Goal: Answer question/provide support

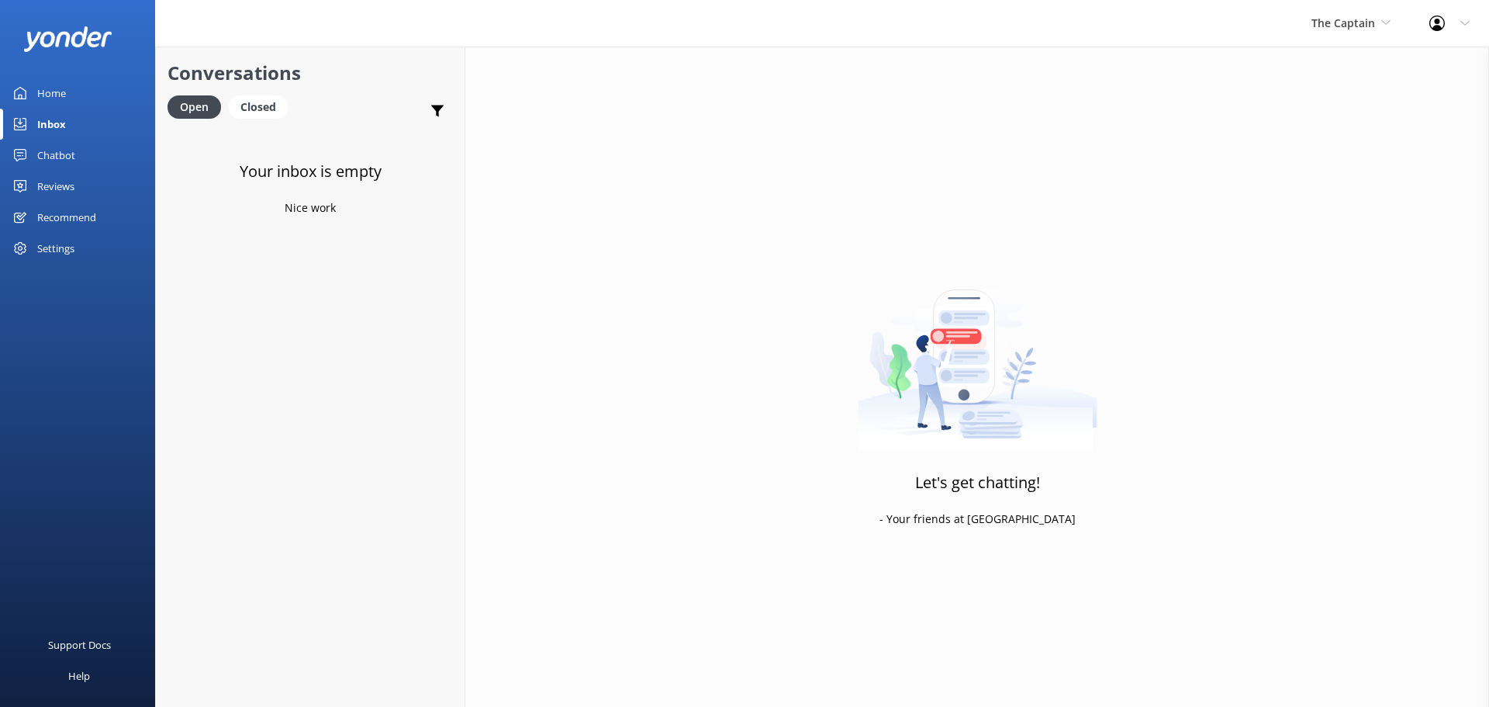
click at [56, 120] on div "Inbox" at bounding box center [51, 124] width 29 height 31
click at [52, 117] on div "Inbox" at bounding box center [51, 124] width 29 height 31
click at [1362, 19] on span "The Captain" at bounding box center [1343, 23] width 64 height 15
click at [1325, 76] on link "De [GEOGRAPHIC_DATA]" at bounding box center [1369, 65] width 155 height 37
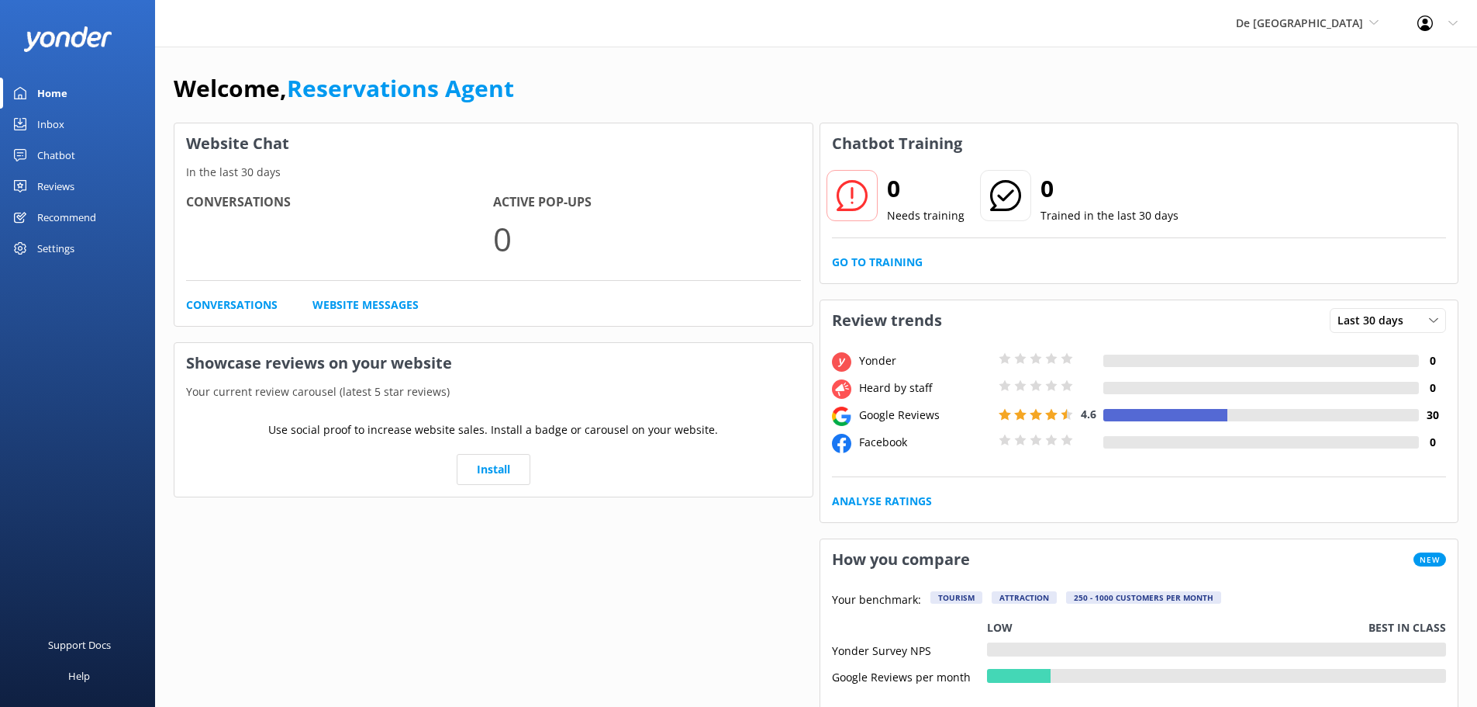
click at [50, 126] on div "Inbox" at bounding box center [50, 124] width 27 height 31
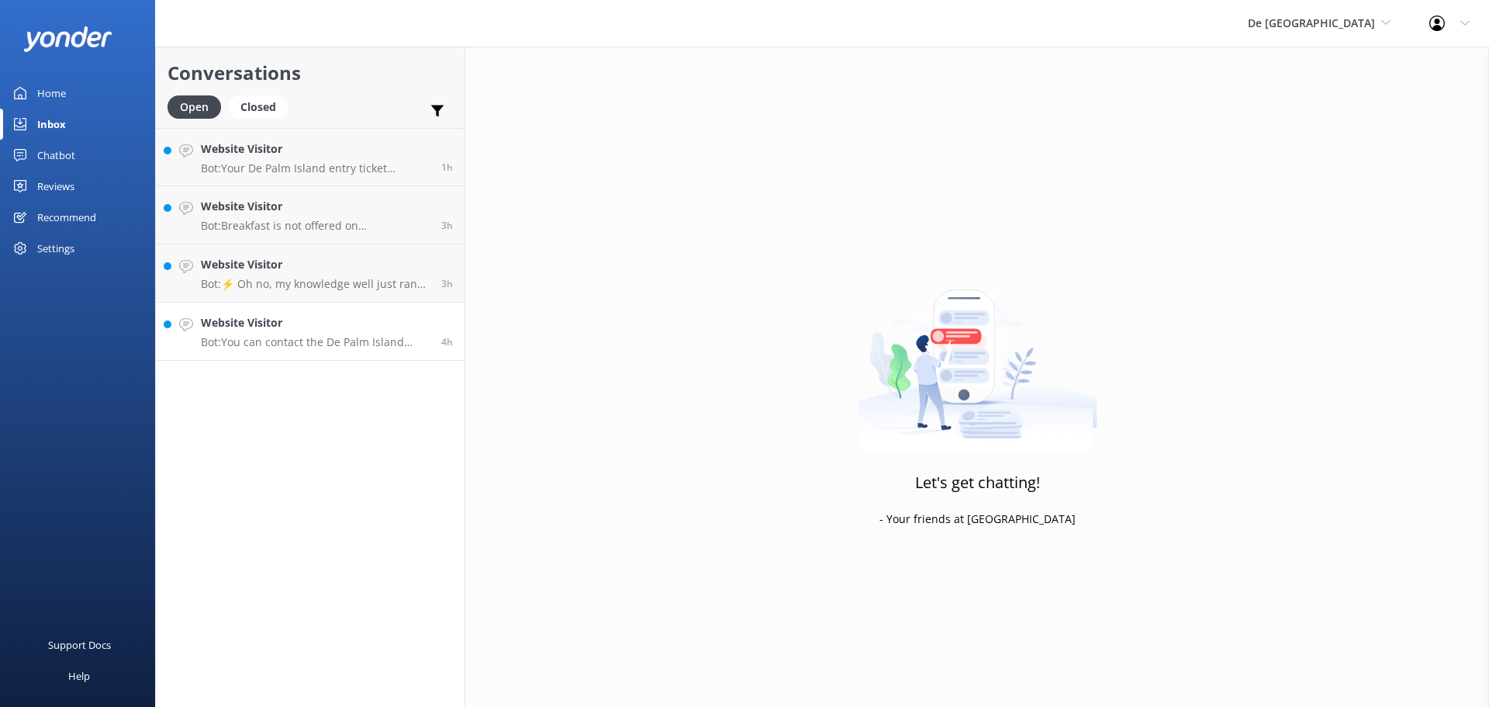
click at [338, 323] on h4 "Website Visitor" at bounding box center [315, 322] width 229 height 17
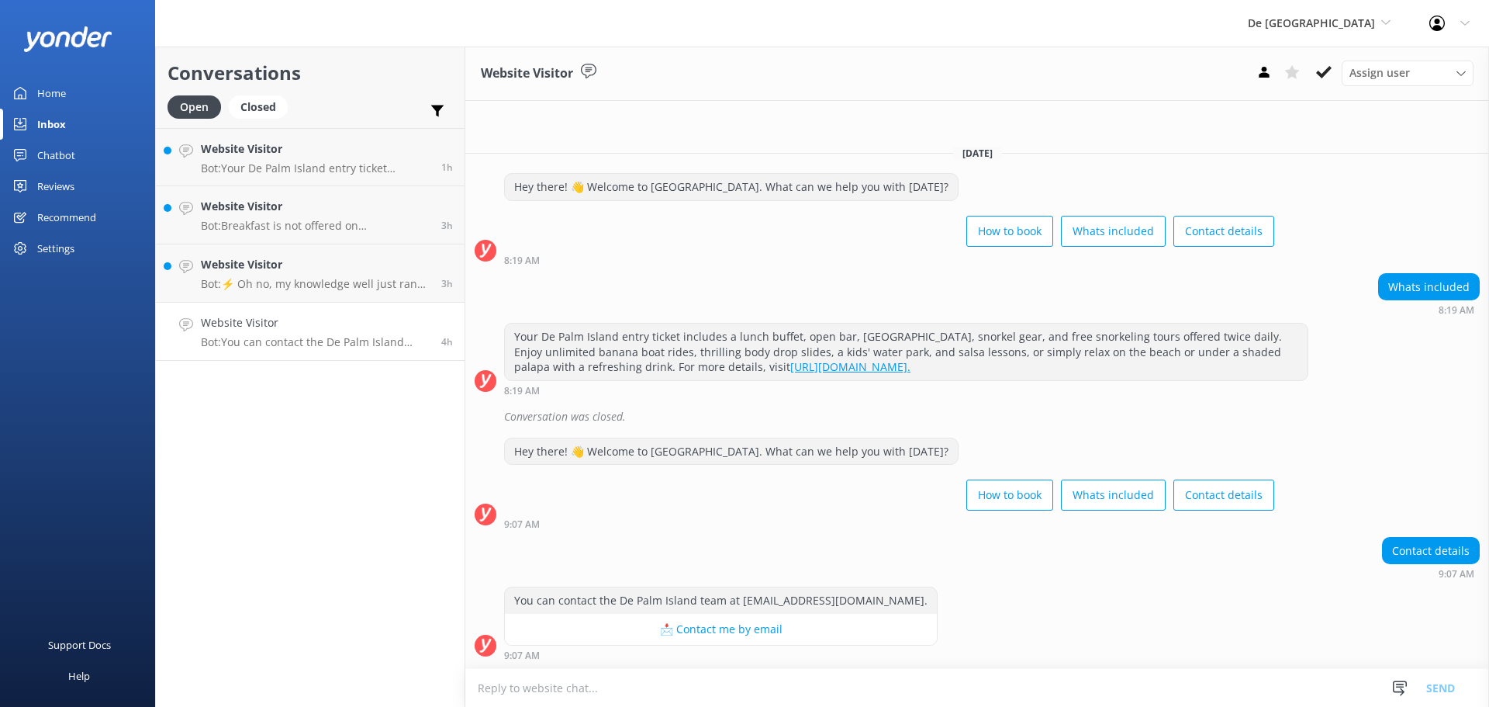
click at [1308, 71] on div "Assign user Merienys [PERSON_NAME] [PERSON_NAME] [PERSON_NAME] [PERSON_NAME] [P…" at bounding box center [1361, 72] width 223 height 25
click at [1336, 69] on button at bounding box center [1324, 71] width 28 height 23
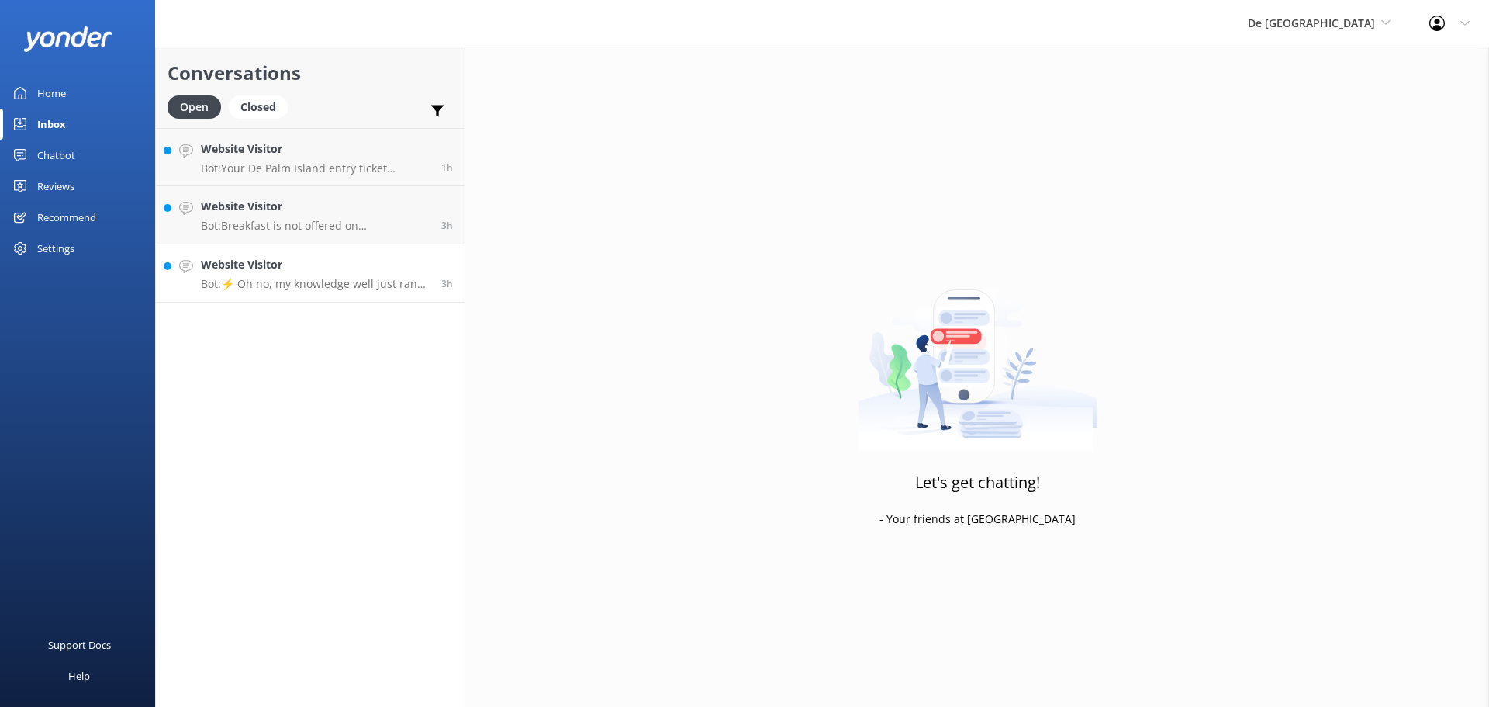
click at [316, 288] on p "Bot: ⚡ Oh no, my knowledge well just ran dry! Could you reshuffle your question…" at bounding box center [315, 284] width 229 height 14
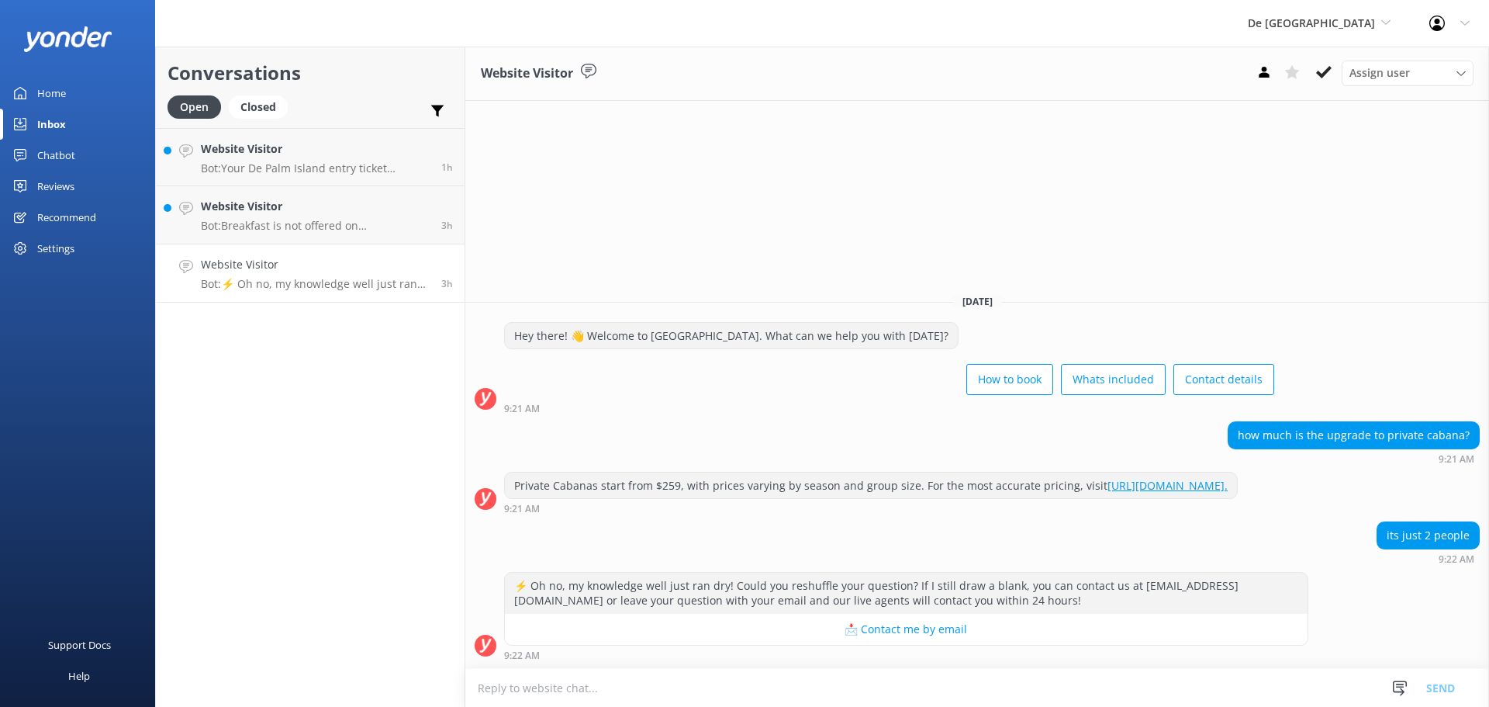
click at [749, 686] on textarea at bounding box center [977, 688] width 1024 height 38
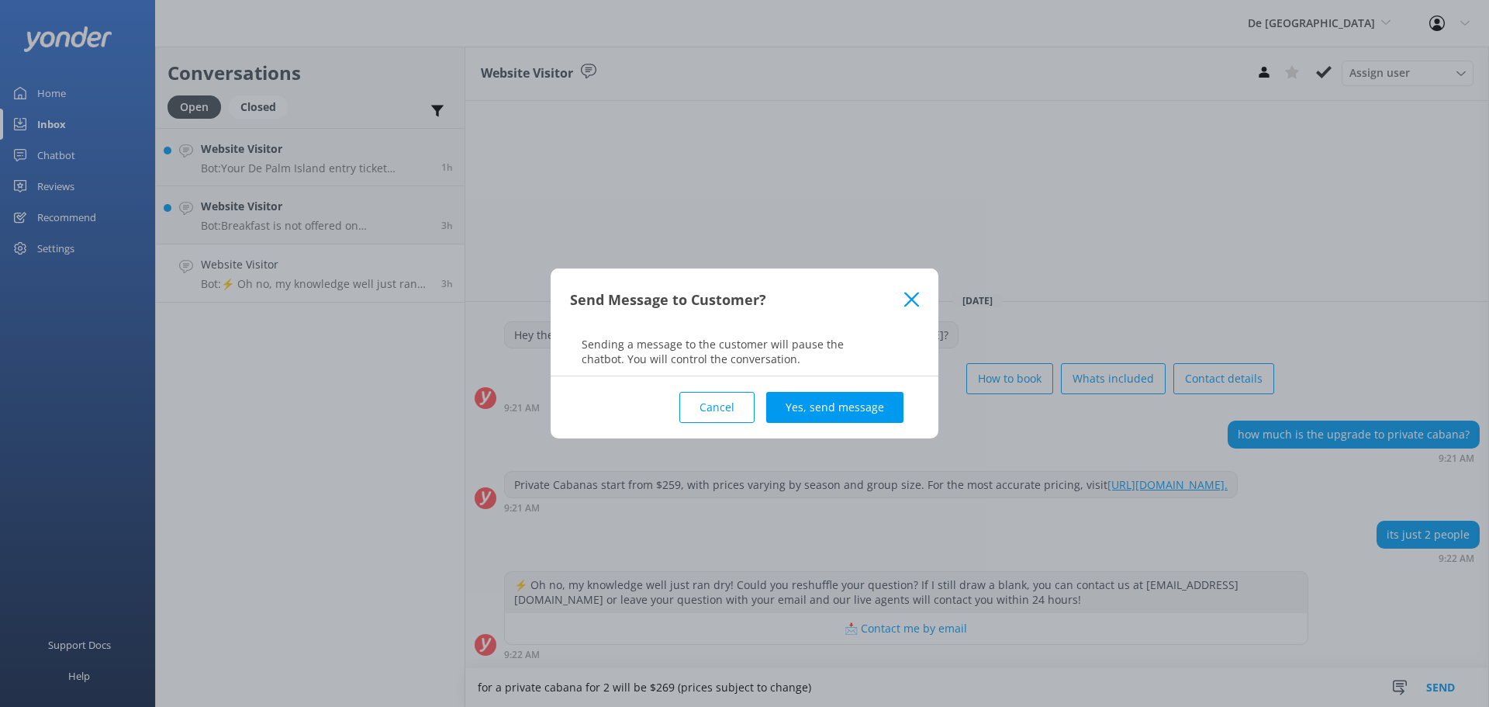
type textarea "for a private cabana for 2 will be $269 (prices subject to change)"
click at [875, 424] on div "Cancel Yes, send message" at bounding box center [744, 407] width 349 height 62
click at [877, 411] on button "Yes, send message" at bounding box center [834, 407] width 137 height 31
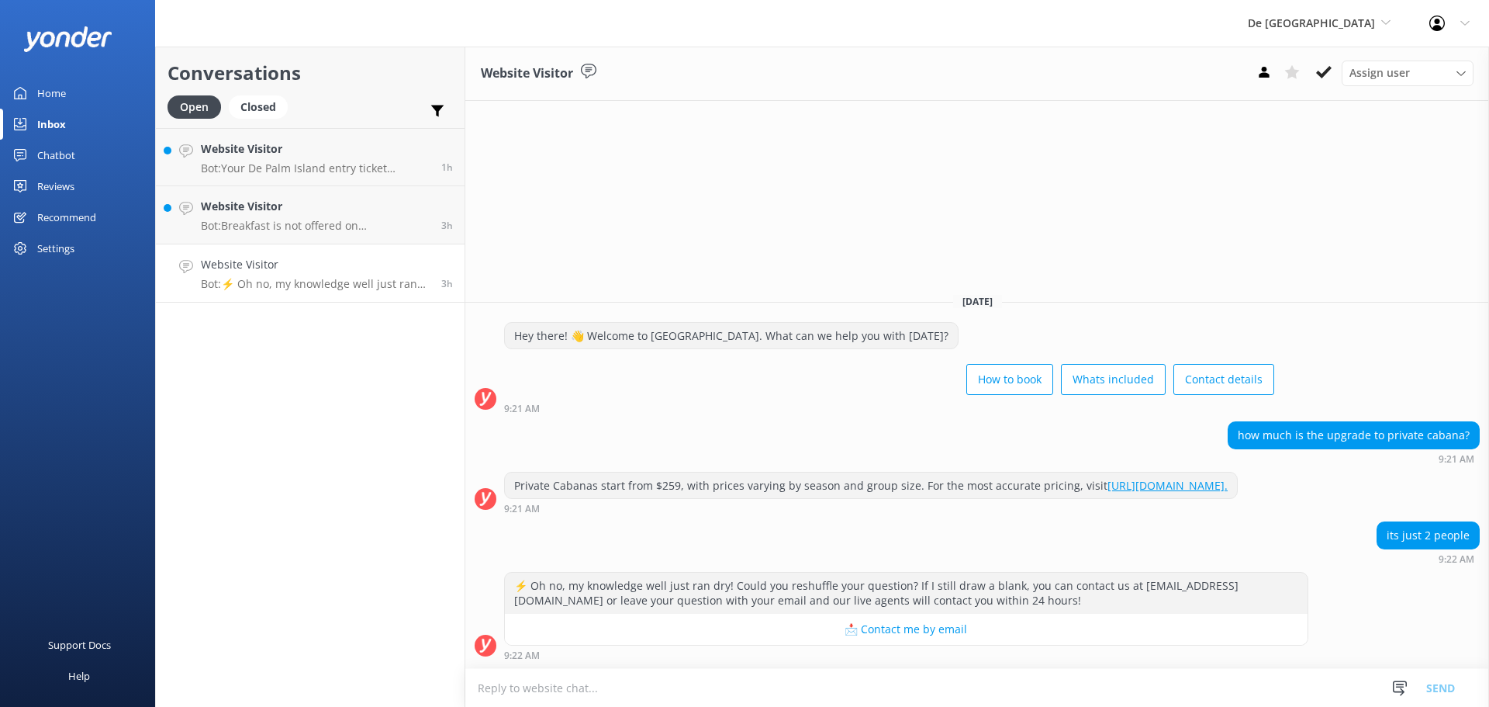
click at [1318, 54] on div "Website Visitor Assign user Merienys [PERSON_NAME] [PERSON_NAME] [PERSON_NAME] …" at bounding box center [977, 74] width 1024 height 54
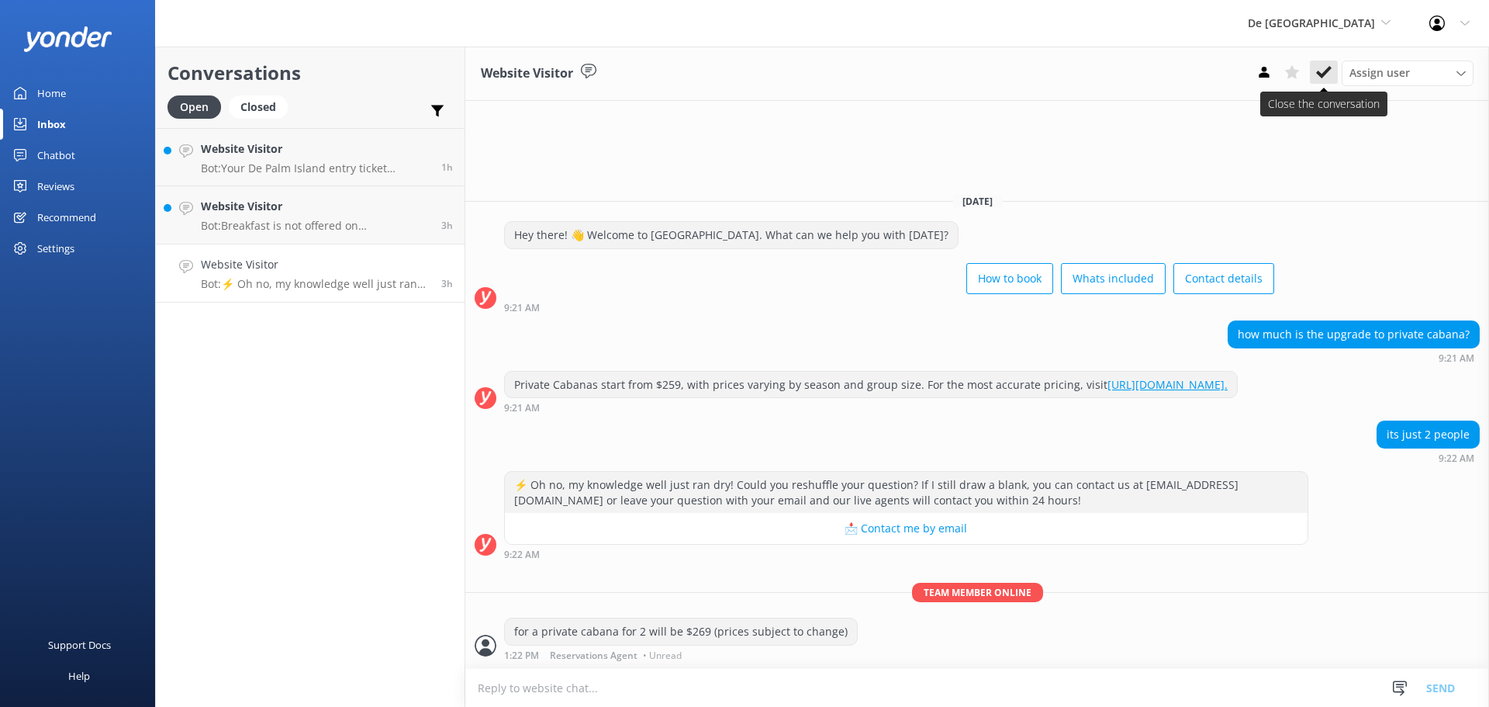
click at [1324, 74] on use at bounding box center [1324, 72] width 16 height 12
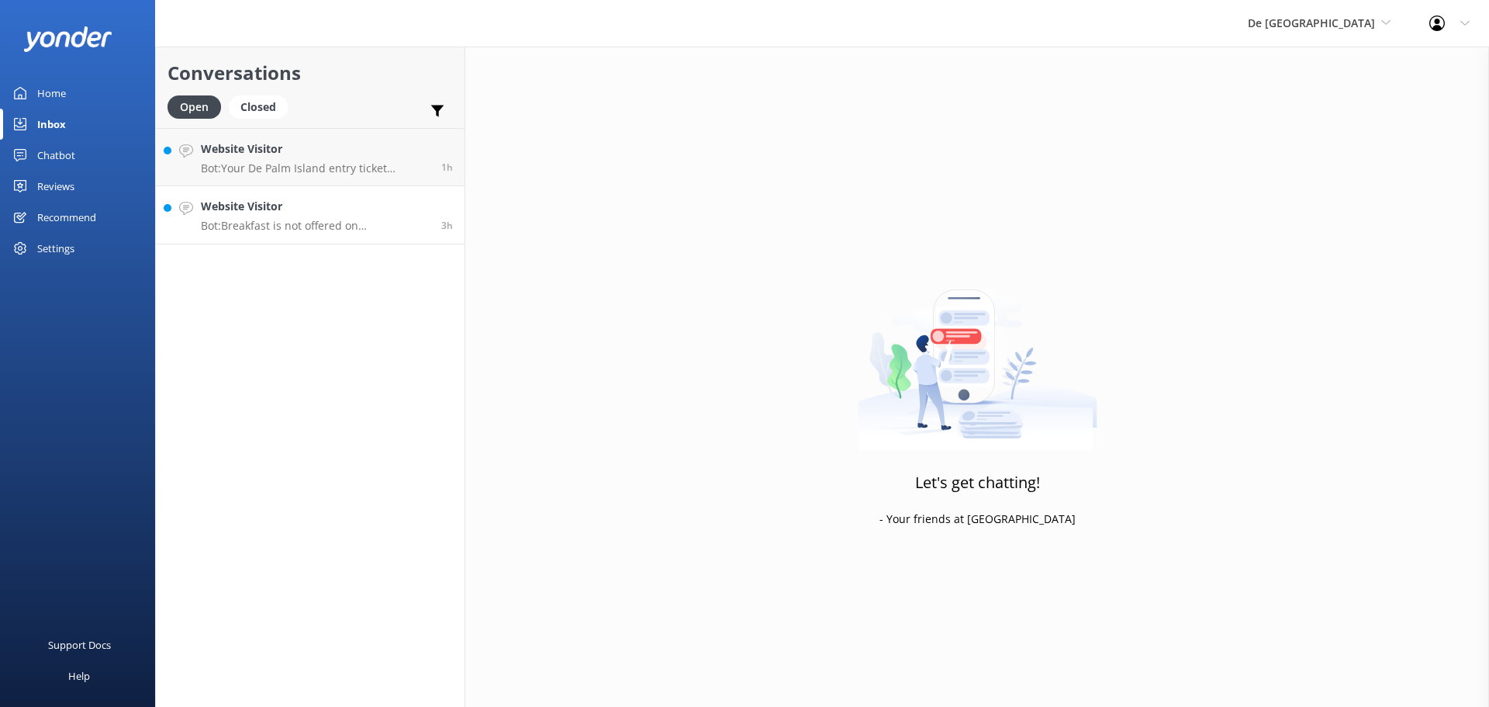
click at [316, 228] on p "Bot: Breakfast is not offered on [GEOGRAPHIC_DATA], but lunch is included with …" at bounding box center [315, 226] width 229 height 14
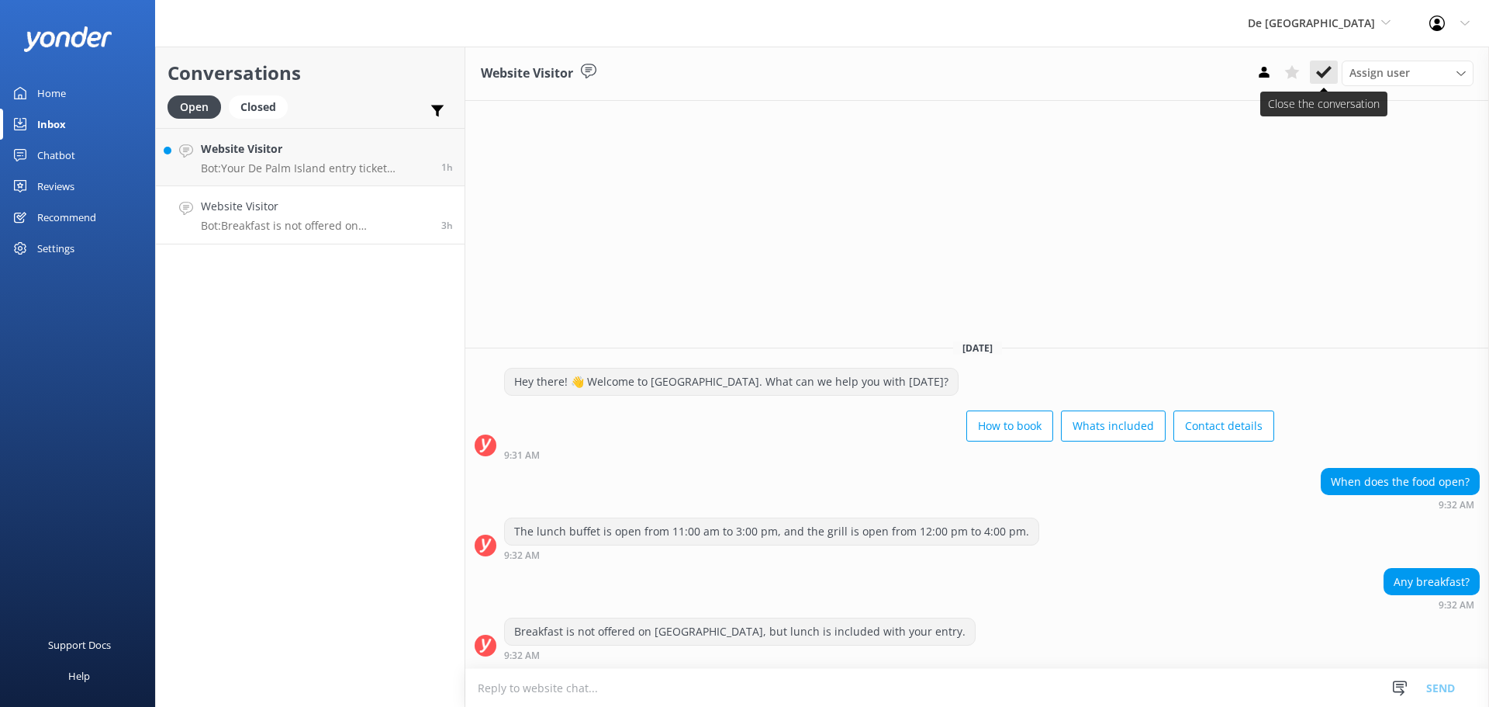
click at [1326, 76] on icon at bounding box center [1324, 72] width 16 height 16
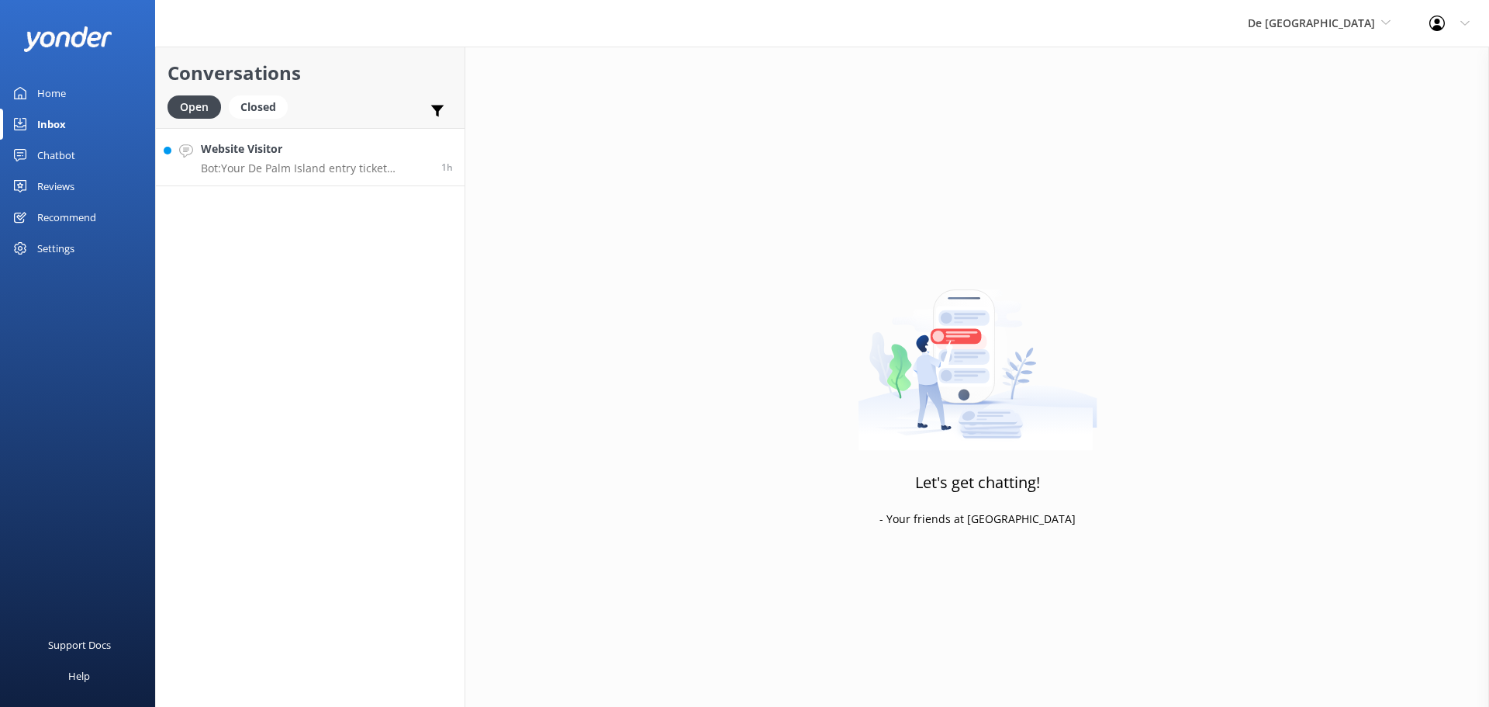
click at [377, 168] on p "Bot: Your De Palm Island entry ticket includes a lunch buffet, open bar with un…" at bounding box center [315, 168] width 229 height 14
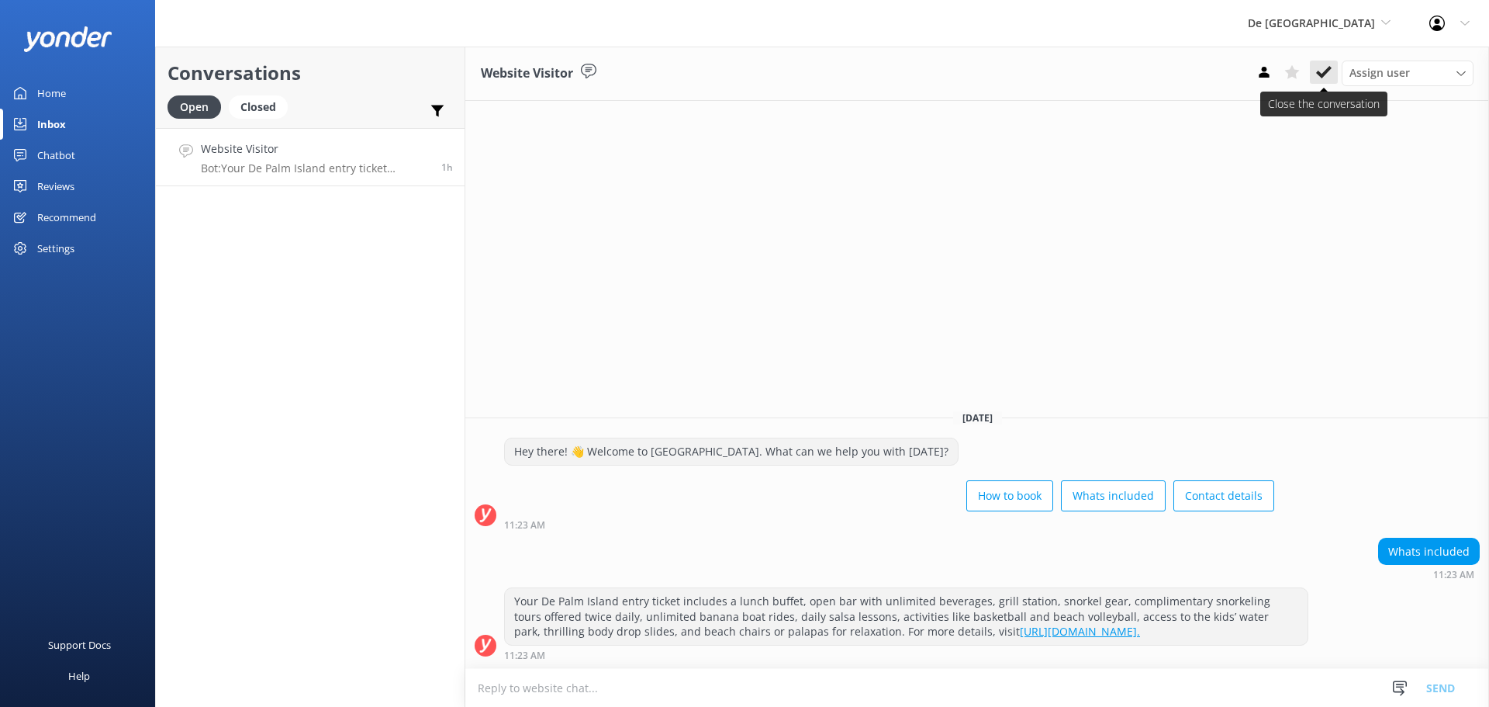
click at [1325, 64] on button at bounding box center [1324, 71] width 28 height 23
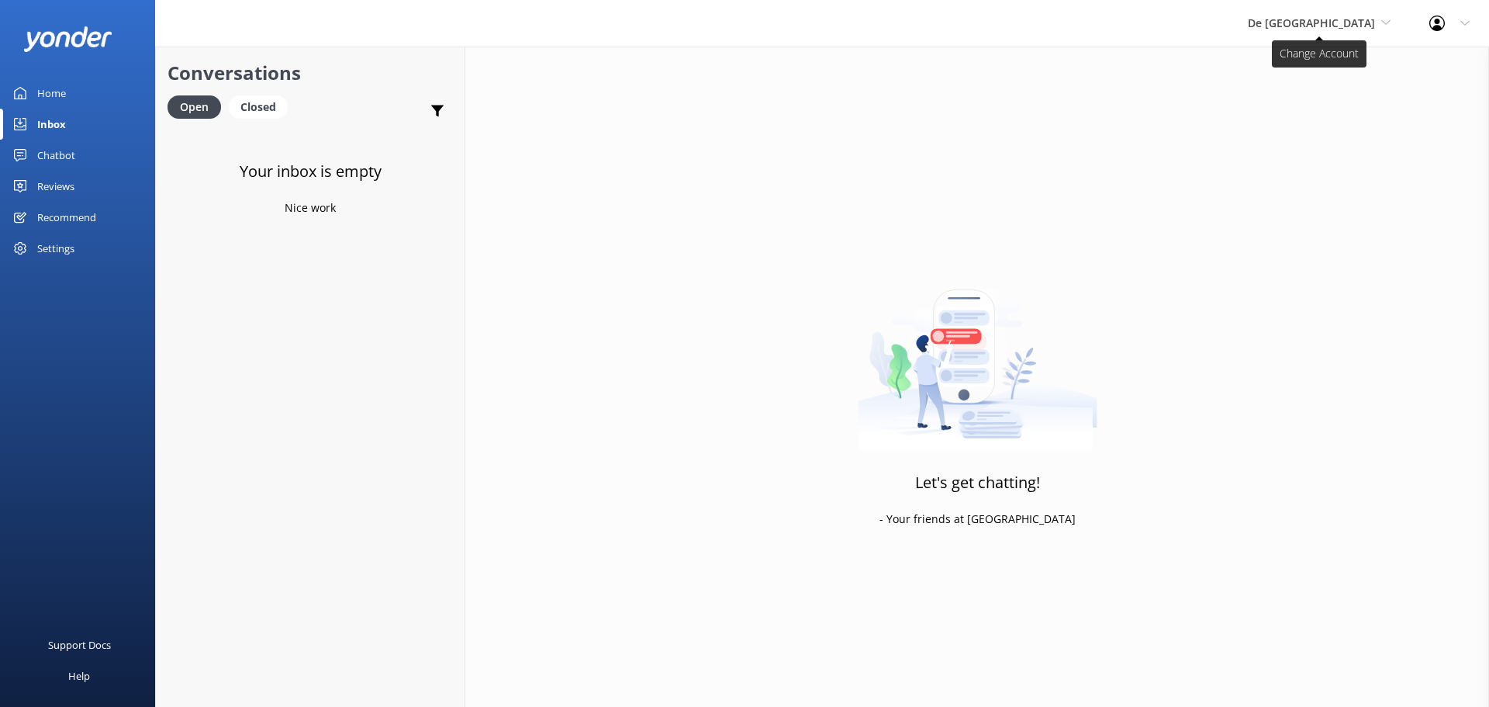
click at [1321, 19] on span "De [GEOGRAPHIC_DATA]" at bounding box center [1311, 23] width 127 height 15
click at [1312, 95] on link "Aruba's Activities Expert" at bounding box center [1305, 102] width 155 height 37
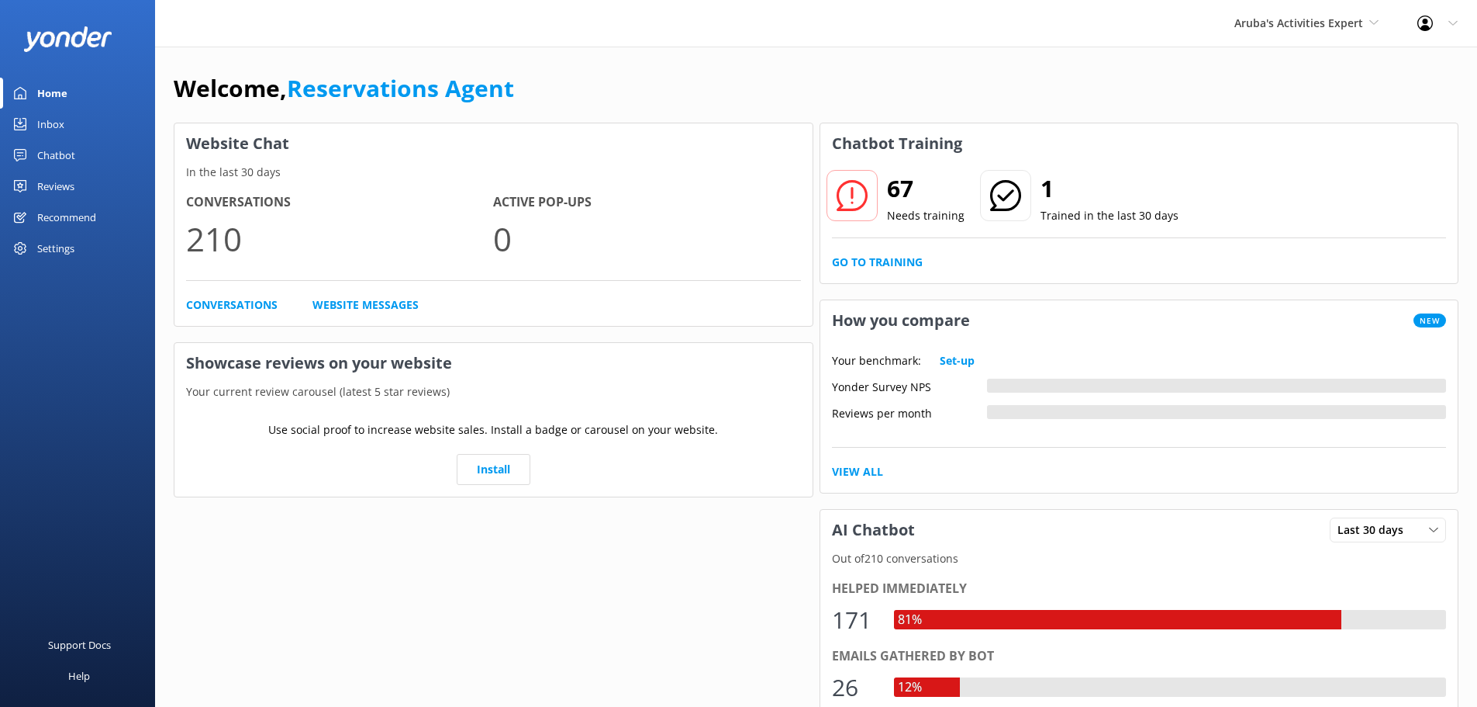
click at [67, 120] on link "Inbox" at bounding box center [77, 124] width 155 height 31
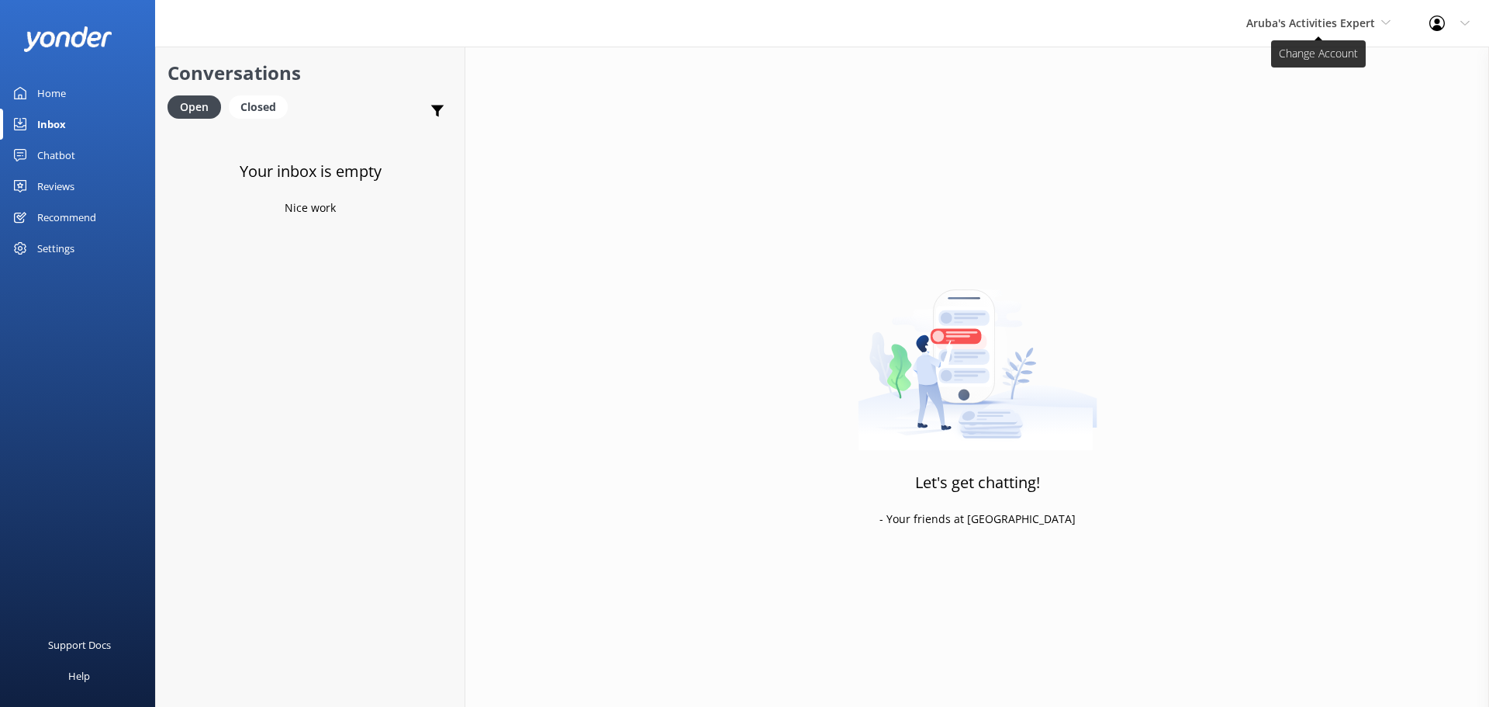
click at [1315, 29] on span "Aruba's Activities Expert" at bounding box center [1310, 23] width 129 height 15
click at [1311, 145] on link "The Captain" at bounding box center [1304, 139] width 155 height 37
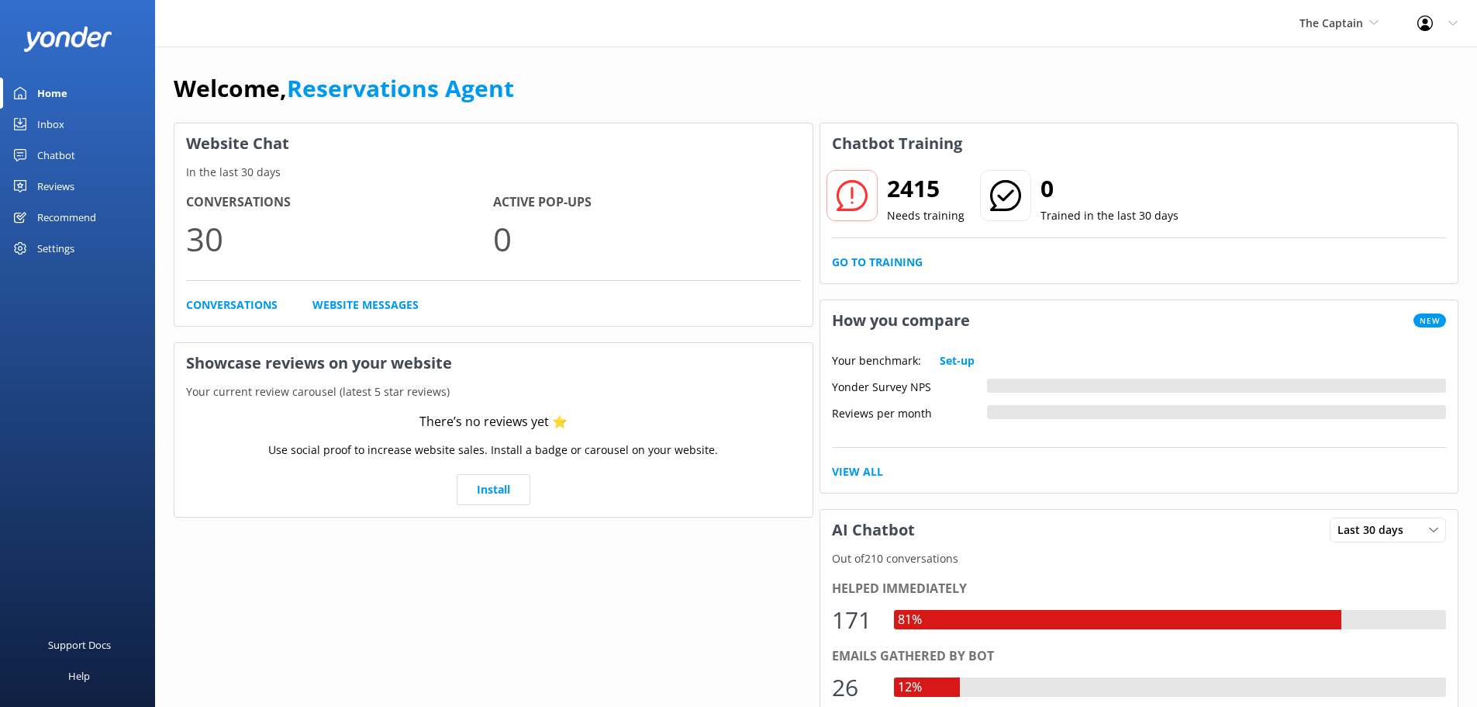
click at [74, 128] on link "Inbox" at bounding box center [77, 124] width 155 height 31
